Goal: Task Accomplishment & Management: Use online tool/utility

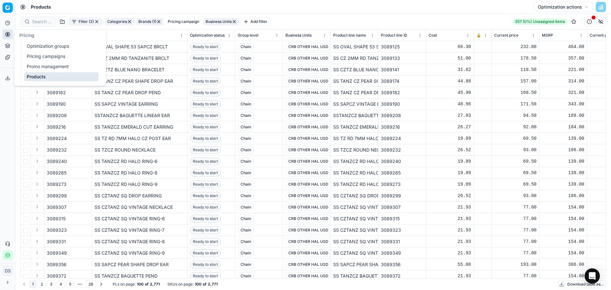
click at [59, 49] on link "Optimization groups" at bounding box center [61, 46] width 74 height 9
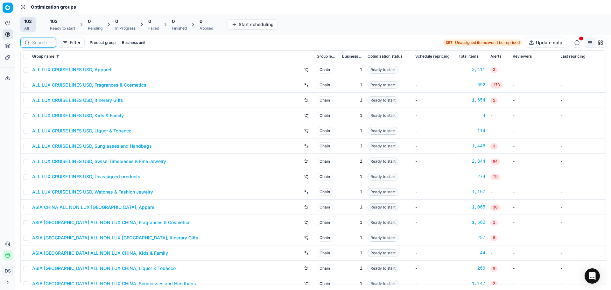
click at [38, 43] on input at bounding box center [42, 42] width 20 height 6
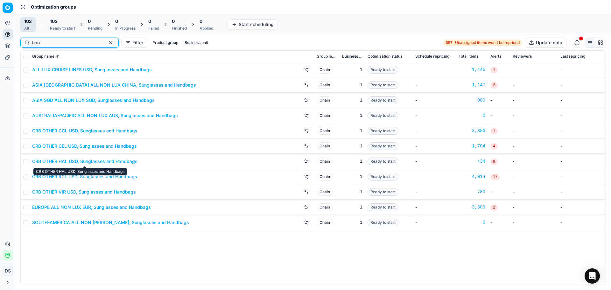
type input "han"
click at [96, 146] on link "CRB OTHER CEL USD, Sunglasses and Handbags" at bounding box center [84, 146] width 105 height 6
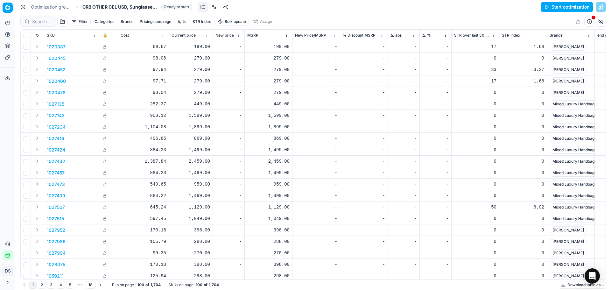
click at [218, 10] on link at bounding box center [214, 7] width 10 height 10
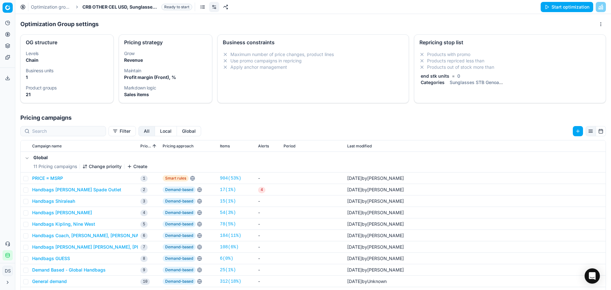
click at [479, 58] on li "Products repriced less than" at bounding box center [509, 61] width 181 height 6
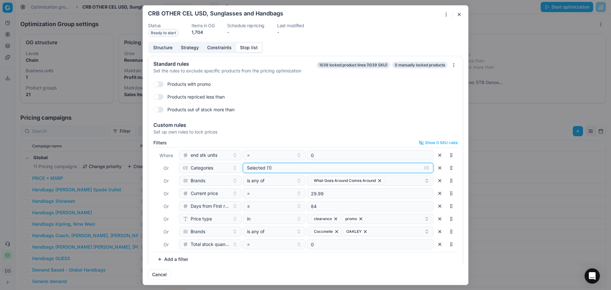
click at [301, 169] on div "Selected (1)" at bounding box center [333, 167] width 172 height 6
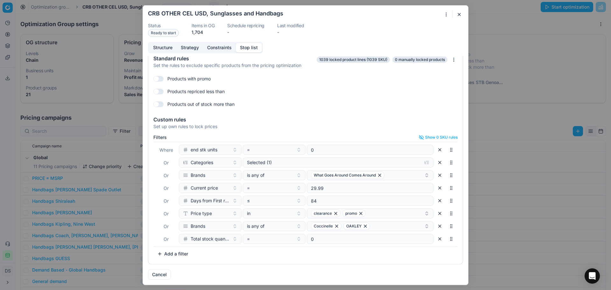
click at [457, 15] on button "button" at bounding box center [459, 14] width 8 height 8
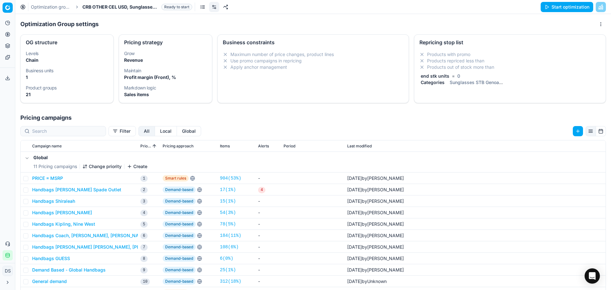
click at [570, 8] on button "Start optimization" at bounding box center [566, 7] width 52 height 10
click at [58, 9] on link "Optimization groups" at bounding box center [51, 7] width 41 height 6
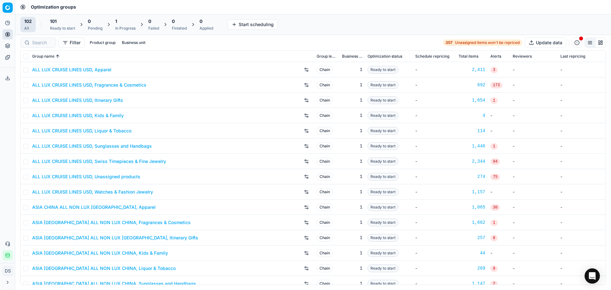
click at [71, 26] on div "Ready to start" at bounding box center [62, 28] width 25 height 5
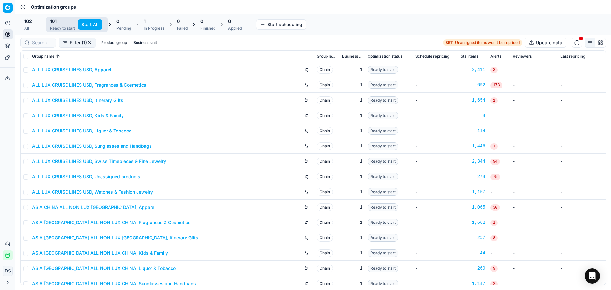
click at [46, 46] on div at bounding box center [38, 43] width 36 height 10
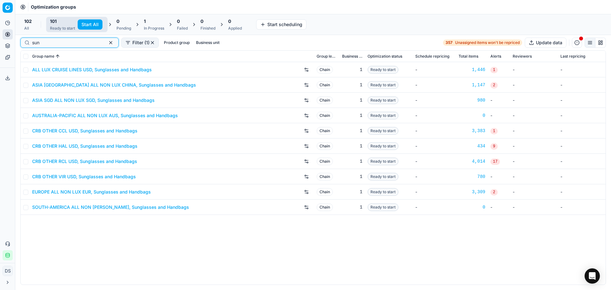
type input "sun"
click at [99, 179] on link "CRB OTHER VIR USD, Sunglasses and Handbags" at bounding box center [84, 176] width 104 height 6
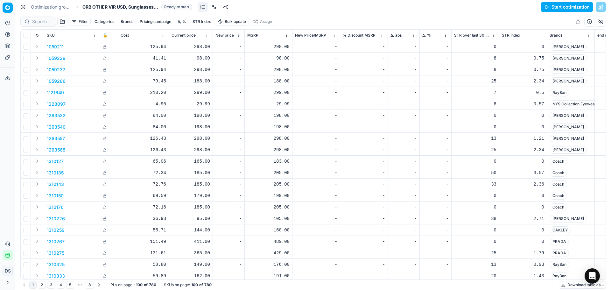
click at [216, 10] on link at bounding box center [214, 7] width 10 height 10
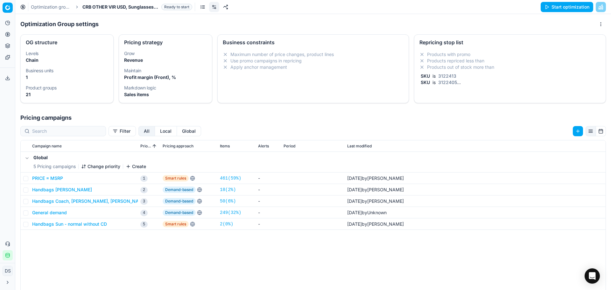
click at [476, 61] on li "Products repriced less than" at bounding box center [509, 61] width 181 height 6
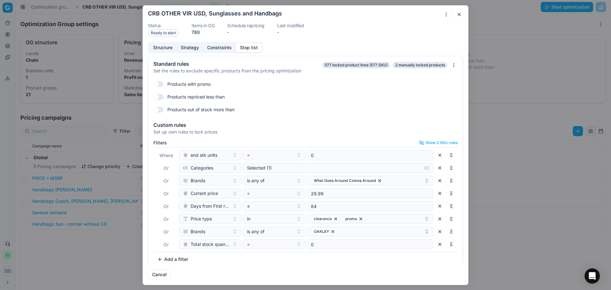
scroll to position [5, 0]
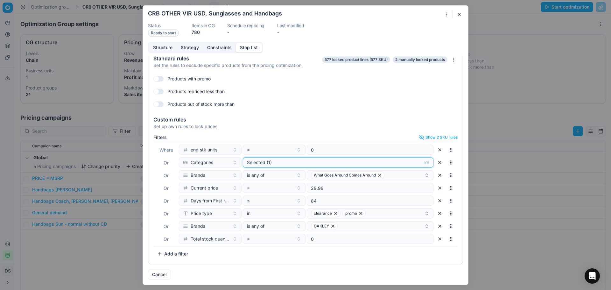
click at [322, 160] on div "Selected (1)" at bounding box center [333, 162] width 172 height 6
click at [458, 16] on button "button" at bounding box center [459, 14] width 8 height 8
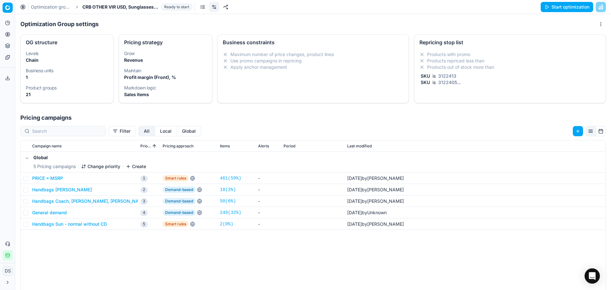
click at [565, 10] on button "Start optimization" at bounding box center [566, 7] width 52 height 10
click at [54, 6] on link "Optimization groups" at bounding box center [51, 7] width 41 height 6
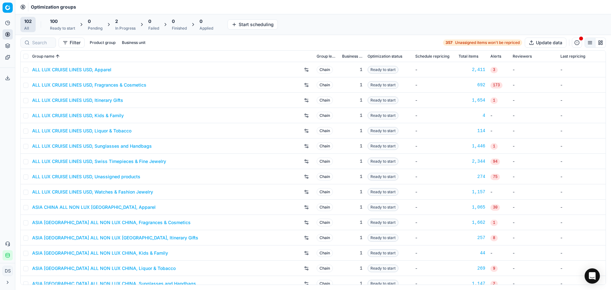
click at [58, 24] on div "100" at bounding box center [62, 21] width 25 height 6
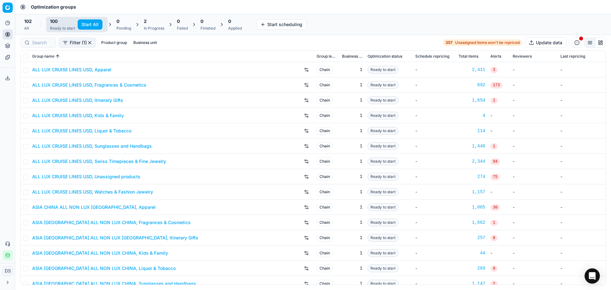
click at [52, 45] on div at bounding box center [38, 43] width 36 height 10
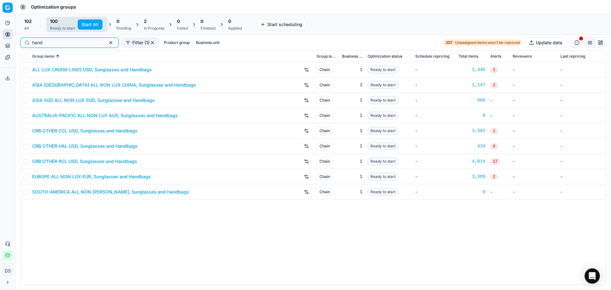
type input "hand"
click at [91, 159] on link "CRB OTHER RCL USD, Sunglasses and Handbags" at bounding box center [84, 161] width 105 height 6
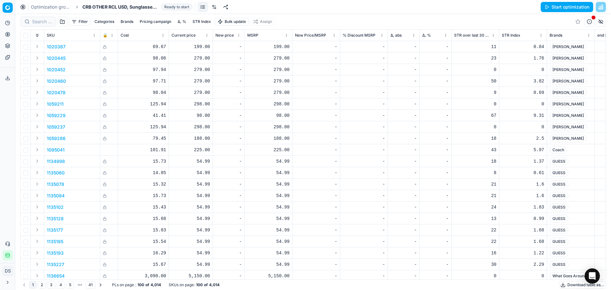
click at [213, 8] on link at bounding box center [214, 7] width 10 height 10
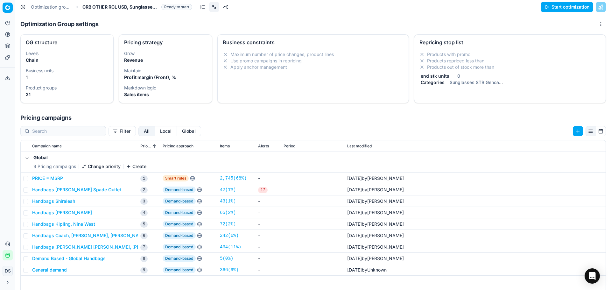
click at [478, 66] on li "Products out of stock more than" at bounding box center [509, 67] width 181 height 6
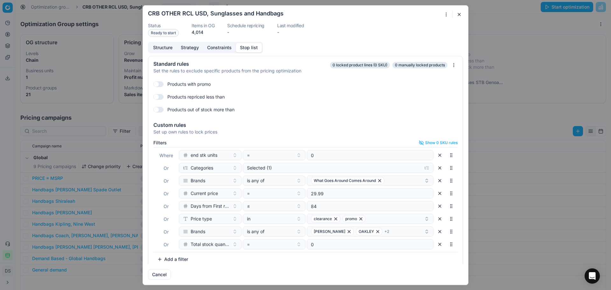
scroll to position [5, 0]
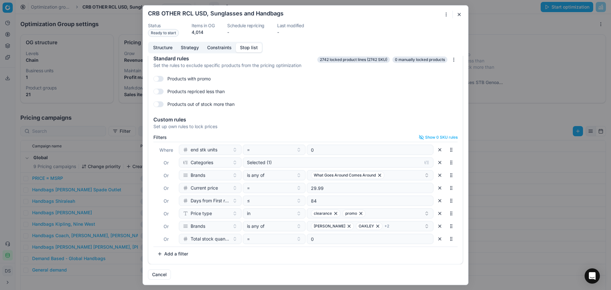
click at [393, 232] on div "Where end stk units = 0 Or Categories Selected (1) Or Brands is any of What Goe…" at bounding box center [305, 194] width 304 height 105
click at [394, 224] on div "[PERSON_NAME] OAKLEY + 2" at bounding box center [367, 226] width 113 height 8
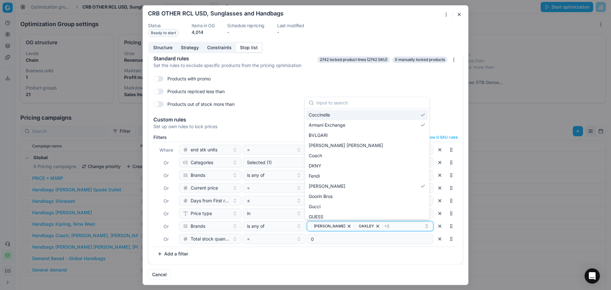
click at [394, 225] on div "[PERSON_NAME] OAKLEY + 2" at bounding box center [367, 226] width 113 height 8
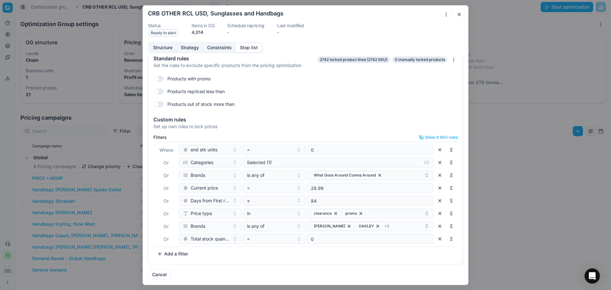
click at [555, 5] on div "Oprimization group is saving... CRB OTHER RCL USD, Sunglasses and Handbags Stat…" at bounding box center [305, 145] width 611 height 290
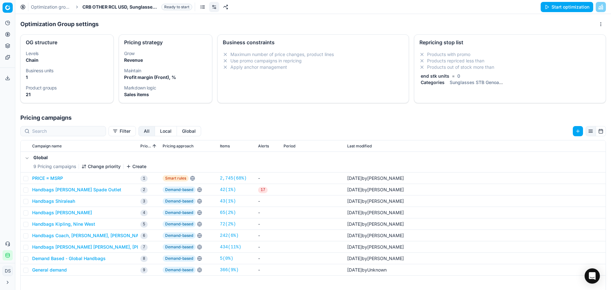
click at [562, 9] on button "Start optimization" at bounding box center [566, 7] width 52 height 10
click at [63, 5] on link "Optimization groups" at bounding box center [51, 7] width 41 height 6
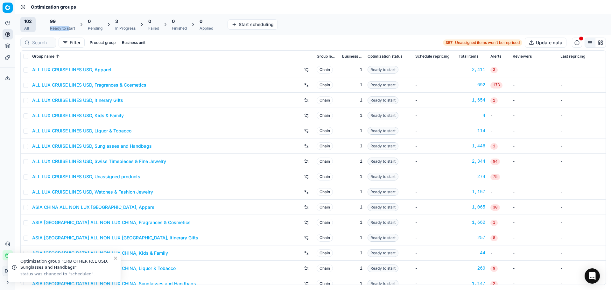
click at [69, 24] on div "99 Ready to start" at bounding box center [62, 24] width 25 height 13
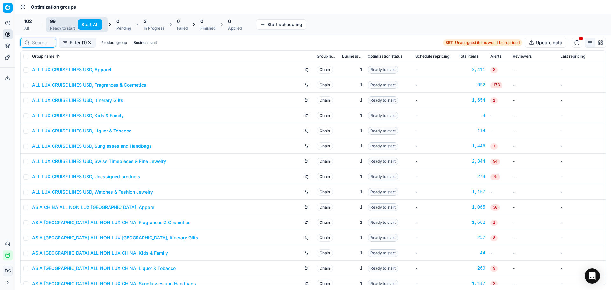
click at [47, 43] on input at bounding box center [42, 42] width 20 height 6
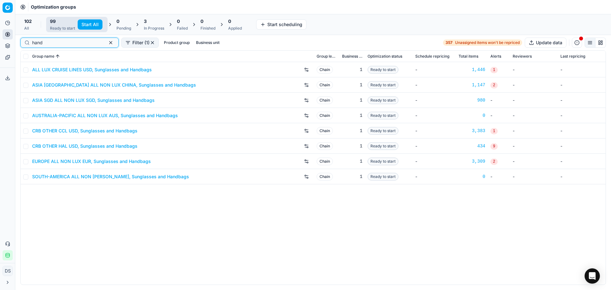
type input "hand"
click at [101, 131] on link "CRB OTHER CCL USD, Sunglasses and Handbags" at bounding box center [84, 131] width 105 height 6
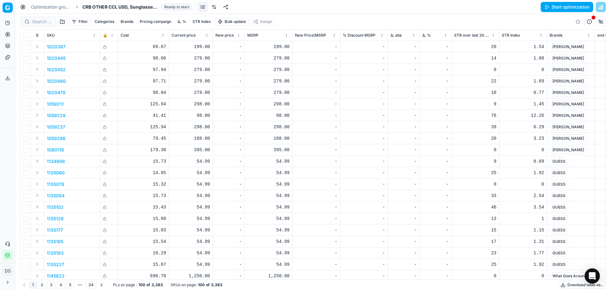
click at [216, 8] on link at bounding box center [214, 7] width 10 height 10
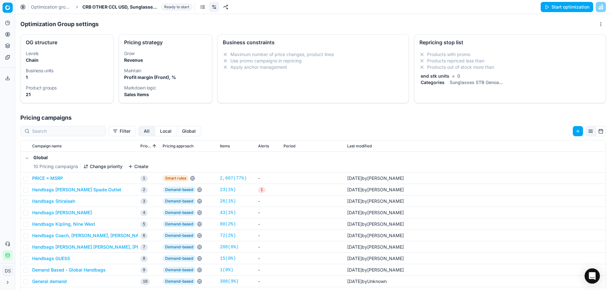
click at [475, 55] on li "Products with promo" at bounding box center [509, 54] width 181 height 6
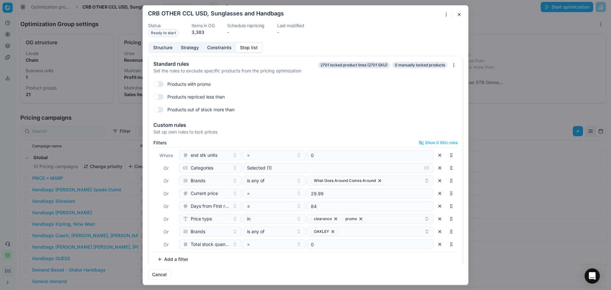
scroll to position [5, 0]
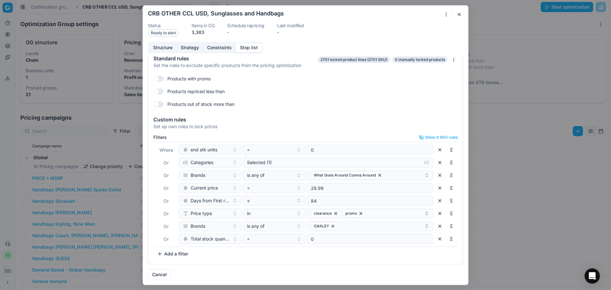
click at [561, 17] on div "Oprimization group is saving... CRB OTHER CCL USD, Sunglasses and Handbags Stat…" at bounding box center [305, 145] width 611 height 290
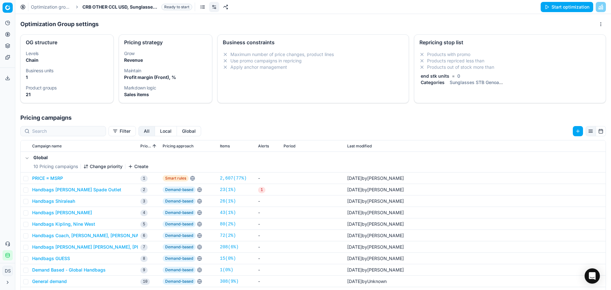
click at [565, 8] on button "Start optimization" at bounding box center [566, 7] width 52 height 10
click at [39, 4] on link "Optimization groups" at bounding box center [51, 7] width 41 height 6
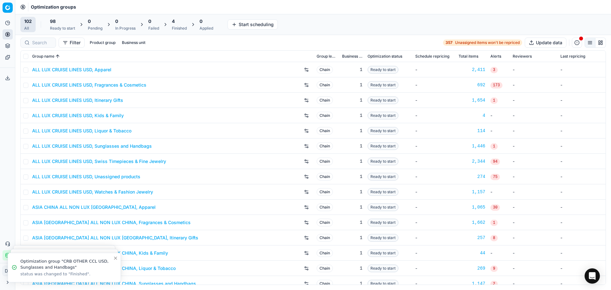
click at [182, 31] on div "4 Finished" at bounding box center [179, 24] width 23 height 15
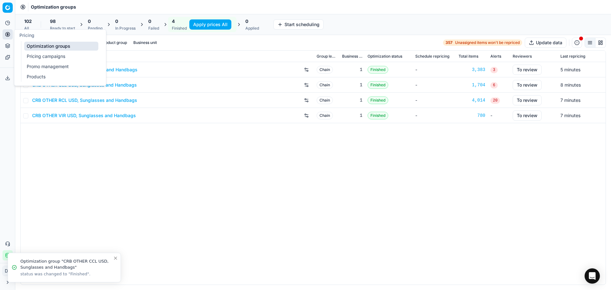
click at [43, 74] on link "Products" at bounding box center [61, 76] width 74 height 9
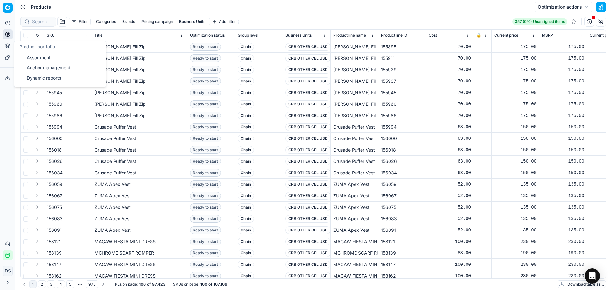
click at [48, 74] on link "Dynamic reports" at bounding box center [61, 77] width 74 height 9
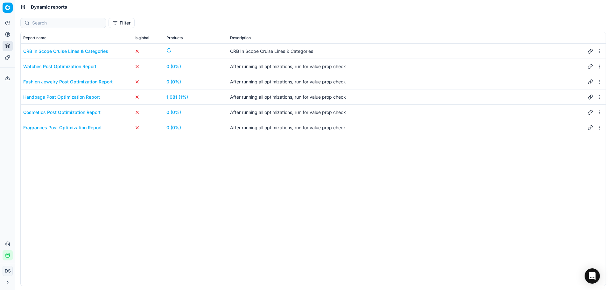
click at [179, 96] on link "1,081 (1%)" at bounding box center [177, 97] width 22 height 6
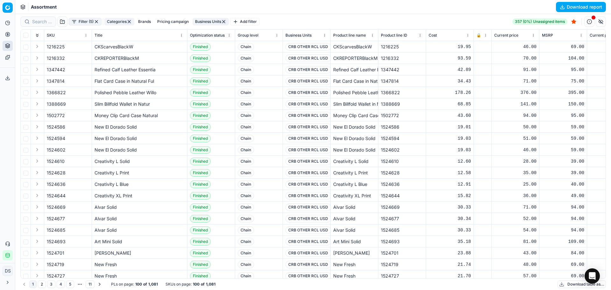
click at [568, 286] on button "Download table as..." at bounding box center [581, 284] width 48 height 8
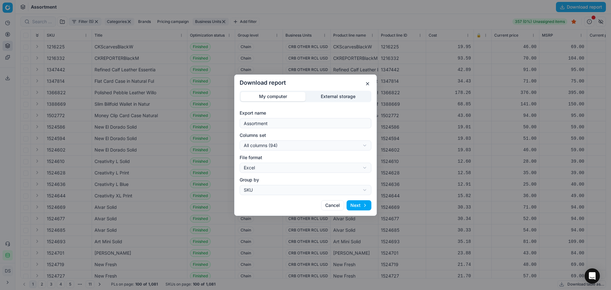
click at [273, 142] on div "Download report My computer External storage Export name Assortment Columns set…" at bounding box center [305, 145] width 611 height 290
select select "custom"
click at [359, 204] on button "Next" at bounding box center [358, 205] width 25 height 10
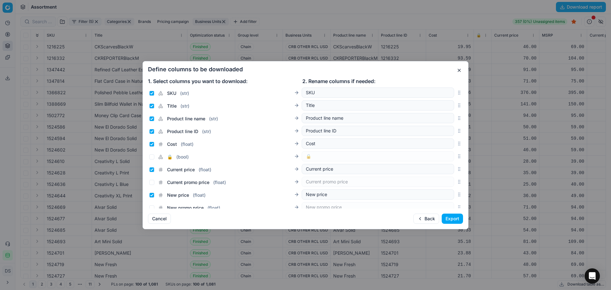
click at [455, 216] on button "Export" at bounding box center [451, 218] width 21 height 10
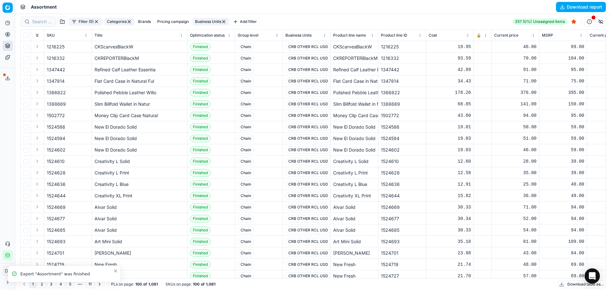
click at [8, 76] on icon at bounding box center [7, 77] width 5 height 5
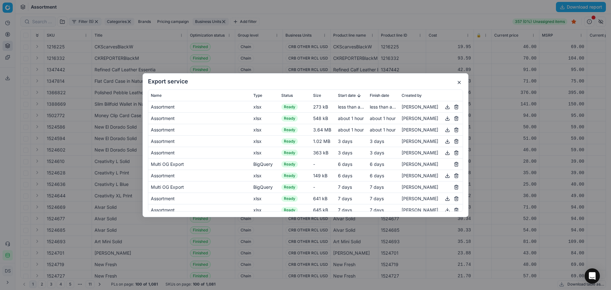
click at [443, 107] on button "button" at bounding box center [447, 107] width 8 height 8
click at [460, 80] on button "button" at bounding box center [459, 83] width 8 height 8
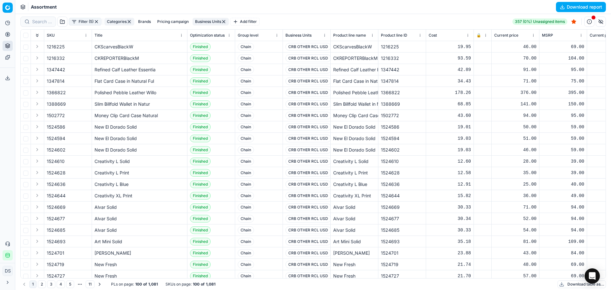
click at [7, 36] on icon at bounding box center [7, 34] width 5 height 5
click at [51, 49] on link "Optimization groups" at bounding box center [61, 46] width 74 height 9
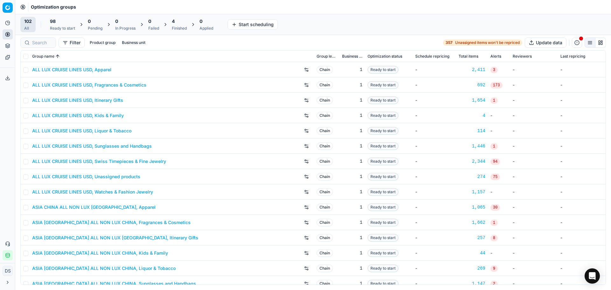
click at [180, 24] on div "4" at bounding box center [179, 21] width 15 height 6
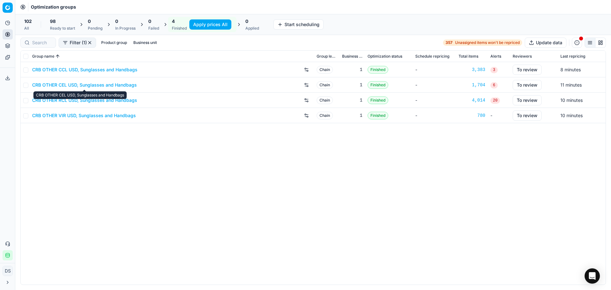
click at [97, 84] on link "CRB OTHER CEL USD, Sunglasses and Handbags" at bounding box center [84, 85] width 105 height 6
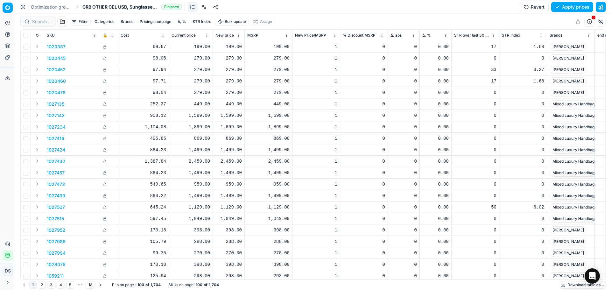
click at [601, 7] on button "button" at bounding box center [600, 7] width 10 height 10
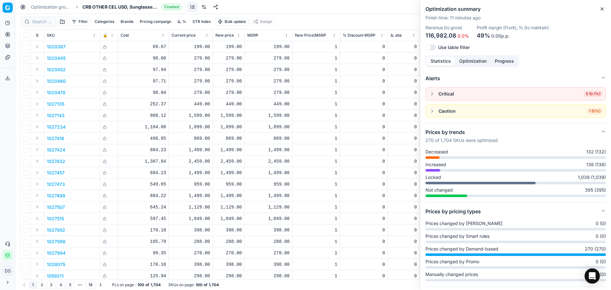
click at [430, 96] on button "button" at bounding box center [432, 94] width 8 height 8
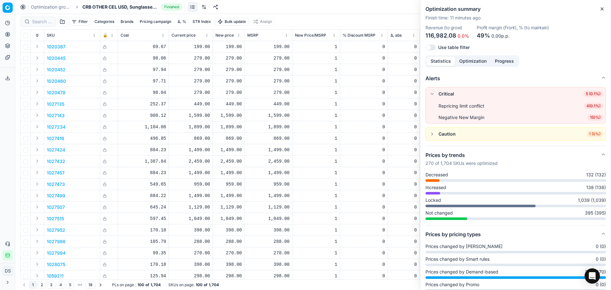
click at [584, 107] on span "4 ( 0.1% )" at bounding box center [593, 106] width 19 height 6
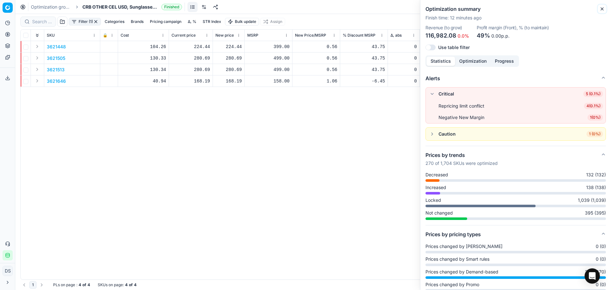
click at [601, 11] on icon "button" at bounding box center [601, 8] width 5 height 5
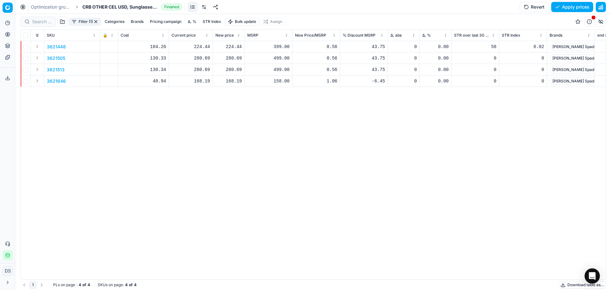
click at [50, 12] on div "Optimization groups CRB OTHER CEL USD, Sunglasses and Handbags Finished Revert …" at bounding box center [312, 7] width 595 height 14
click at [51, 10] on link "Optimization groups" at bounding box center [51, 7] width 41 height 6
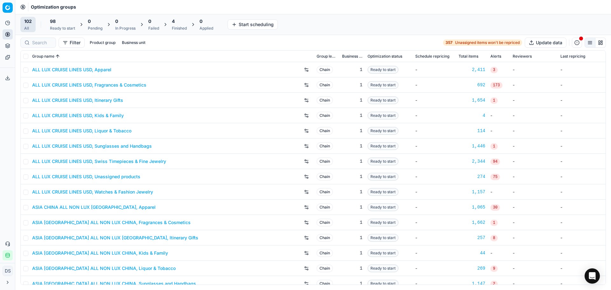
click at [178, 25] on div "4 Finished" at bounding box center [179, 24] width 15 height 13
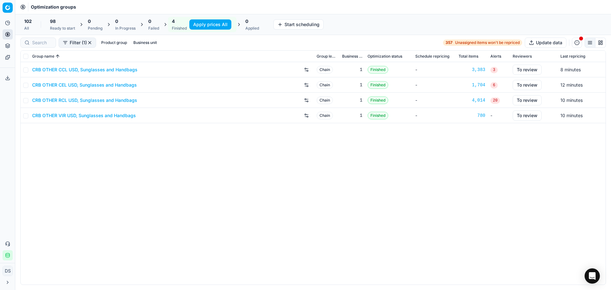
click at [84, 116] on link "CRB OTHER VIR USD, Sunglasses and Handbags" at bounding box center [84, 115] width 104 height 6
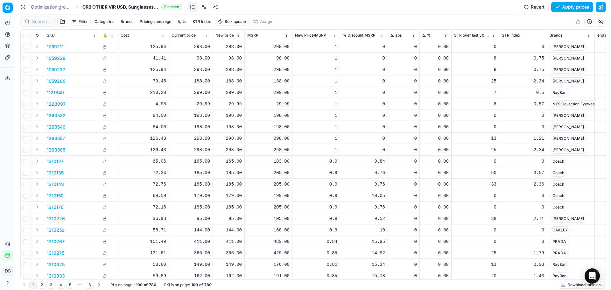
click at [600, 10] on button "button" at bounding box center [600, 7] width 10 height 10
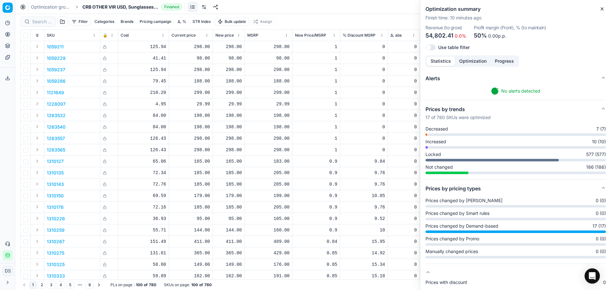
click at [602, 16] on p "Finish time : 10 minutes ago" at bounding box center [515, 18] width 180 height 6
click at [601, 12] on button "Close" at bounding box center [602, 9] width 8 height 8
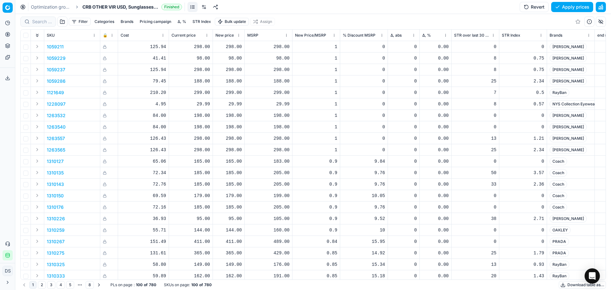
click at [49, 8] on link "Optimization groups" at bounding box center [51, 7] width 41 height 6
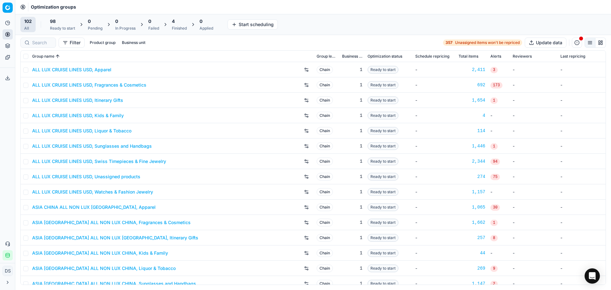
click at [174, 27] on div "Finished" at bounding box center [179, 28] width 15 height 5
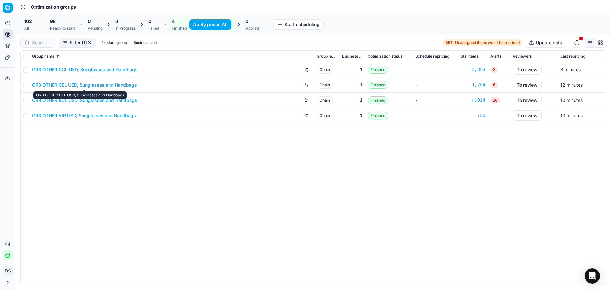
click at [99, 99] on link "CRB OTHER RCL USD, Sunglasses and Handbags" at bounding box center [84, 100] width 105 height 6
